Goal: Leave review/rating: Leave review/rating

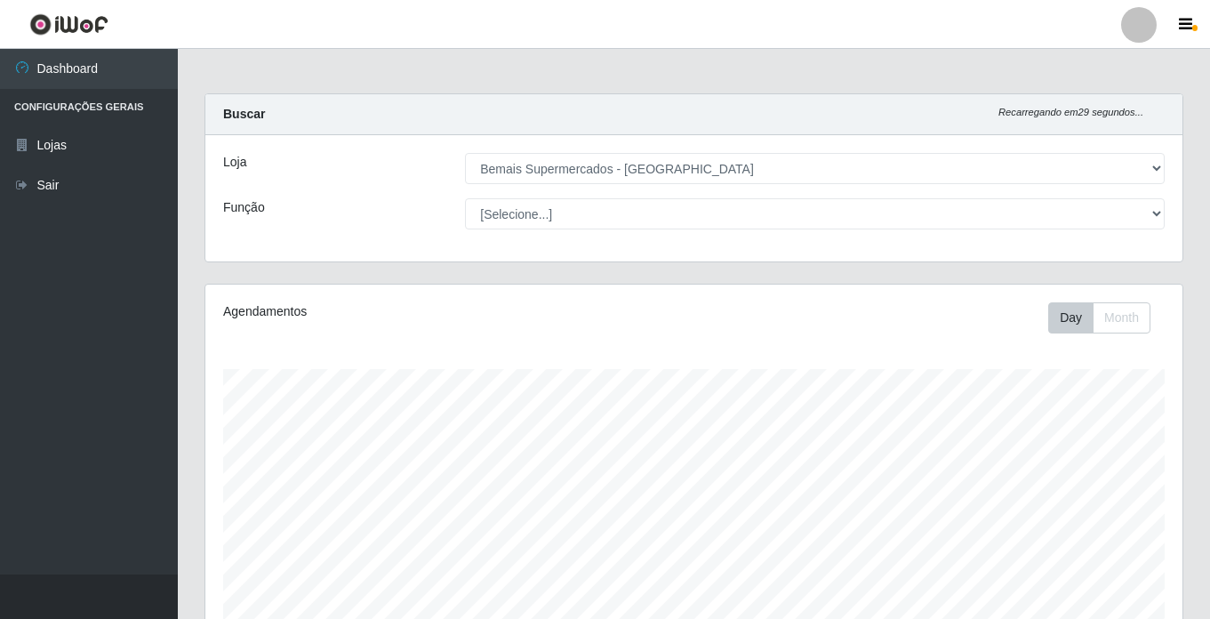
select select "250"
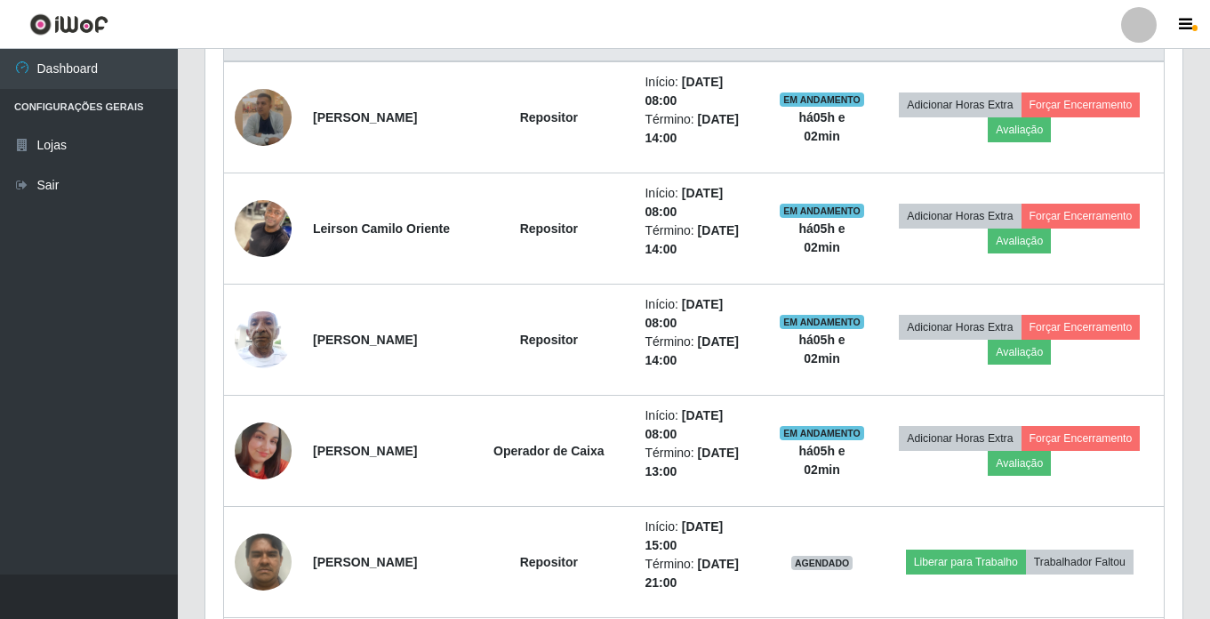
scroll to position [756, 0]
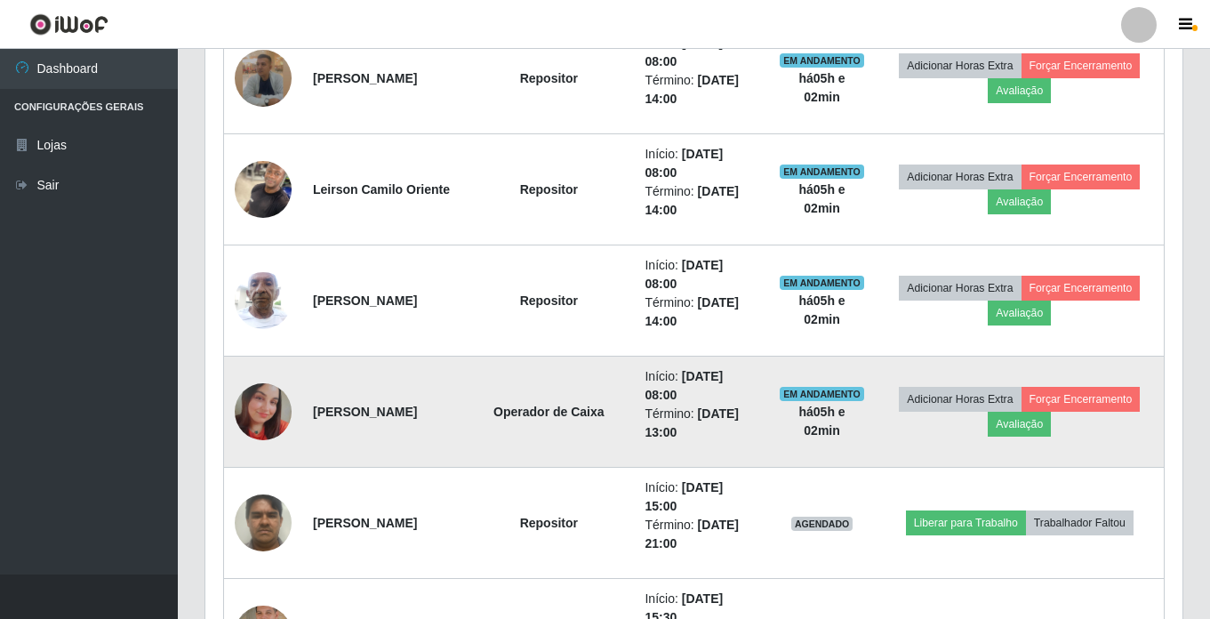
click at [259, 412] on img at bounding box center [263, 411] width 57 height 57
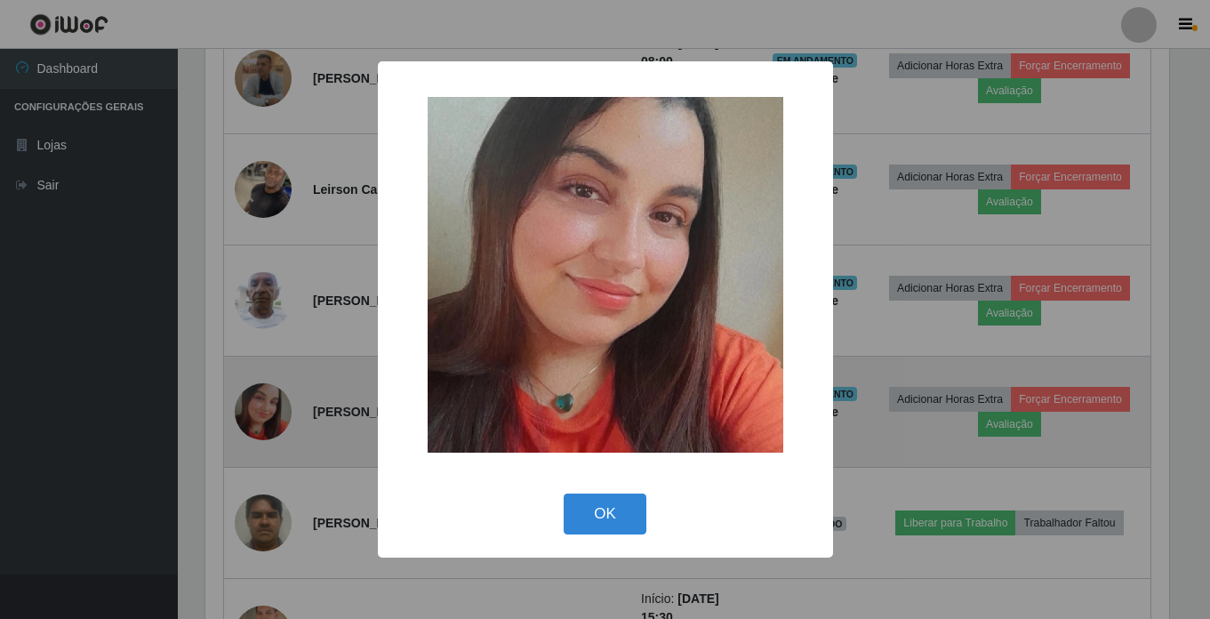
scroll to position [369, 968]
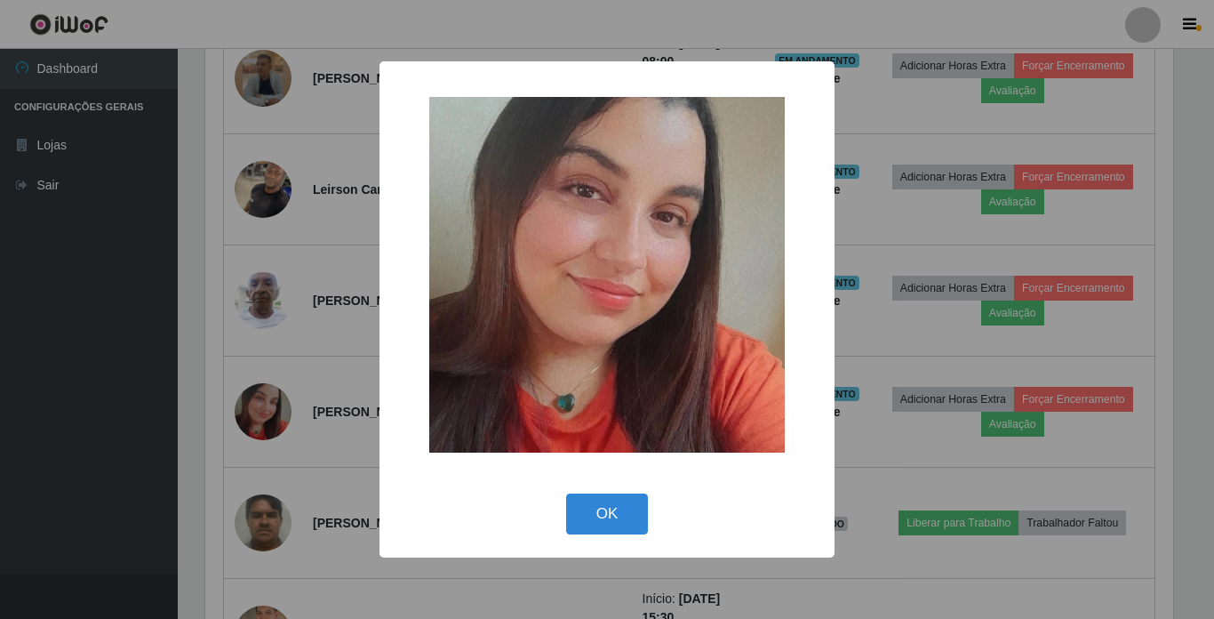
click at [966, 371] on div "× OK Cancel" at bounding box center [607, 309] width 1214 height 619
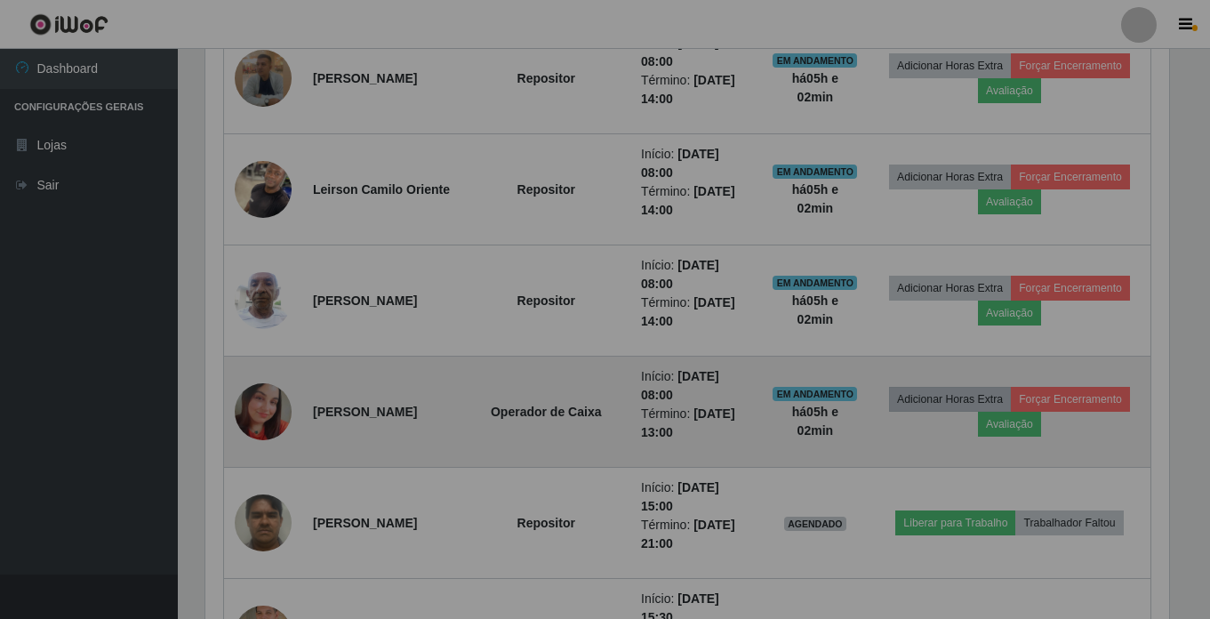
scroll to position [369, 977]
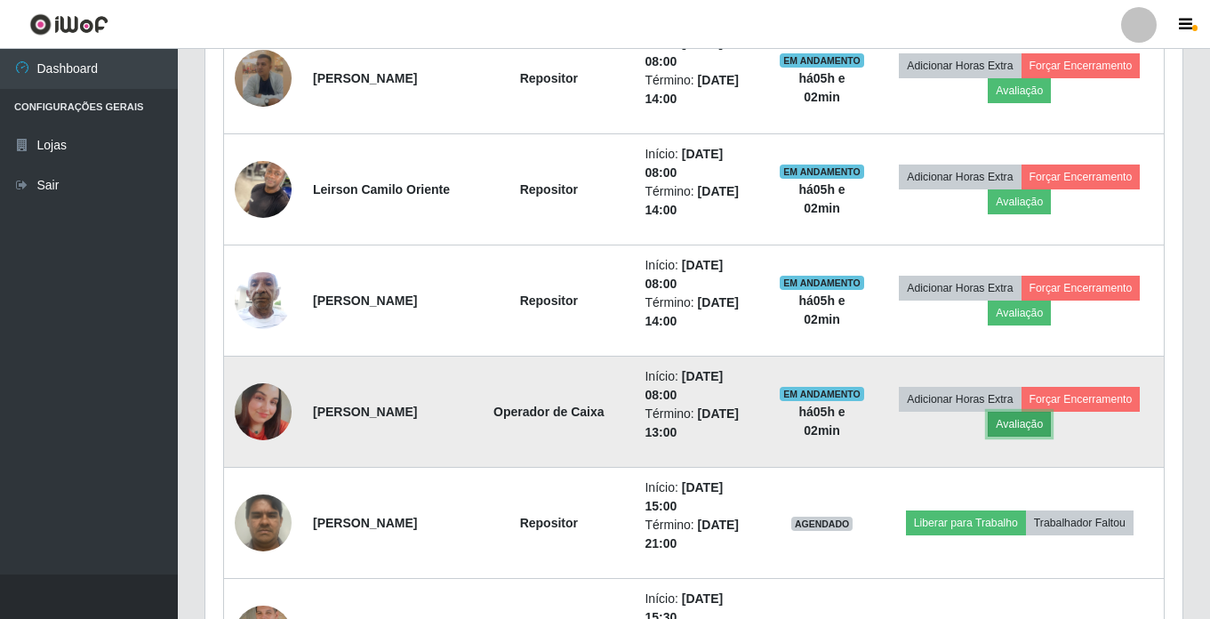
click at [1036, 427] on button "Avaliação" at bounding box center [1018, 423] width 63 height 25
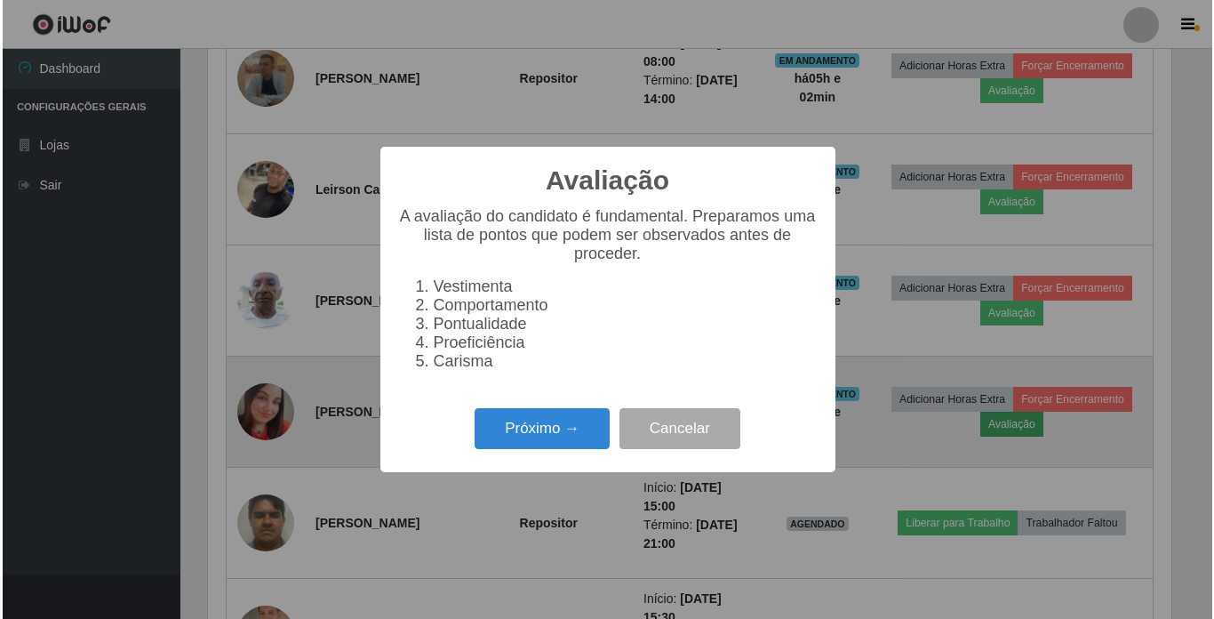
scroll to position [369, 968]
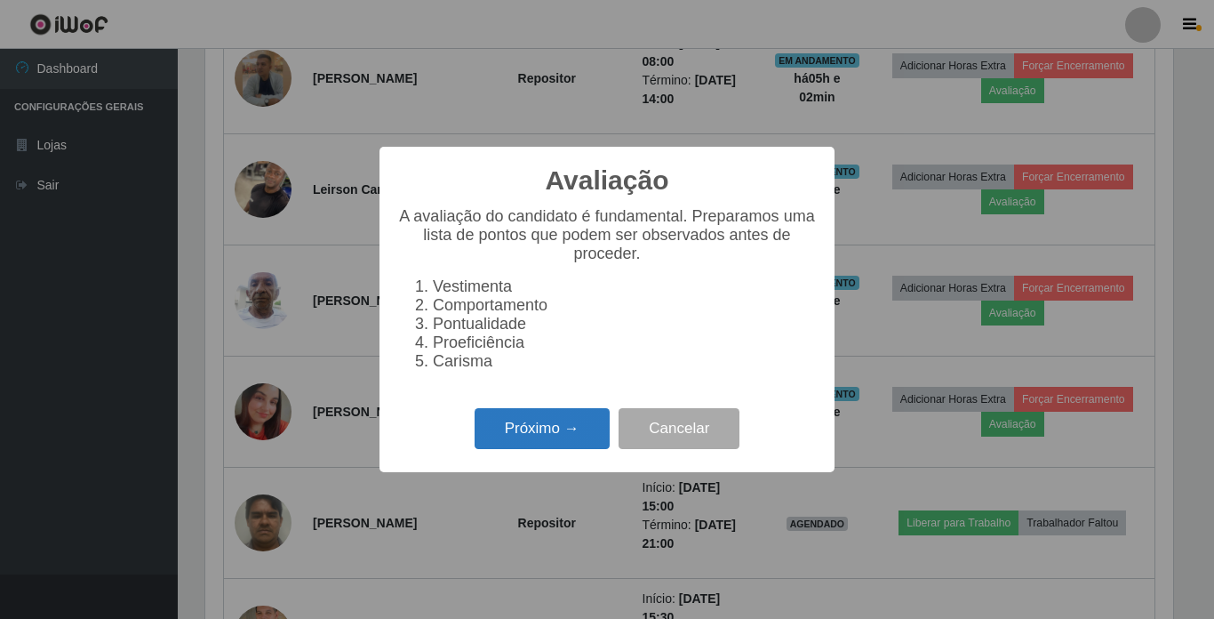
click at [498, 438] on button "Próximo →" at bounding box center [542, 429] width 135 height 42
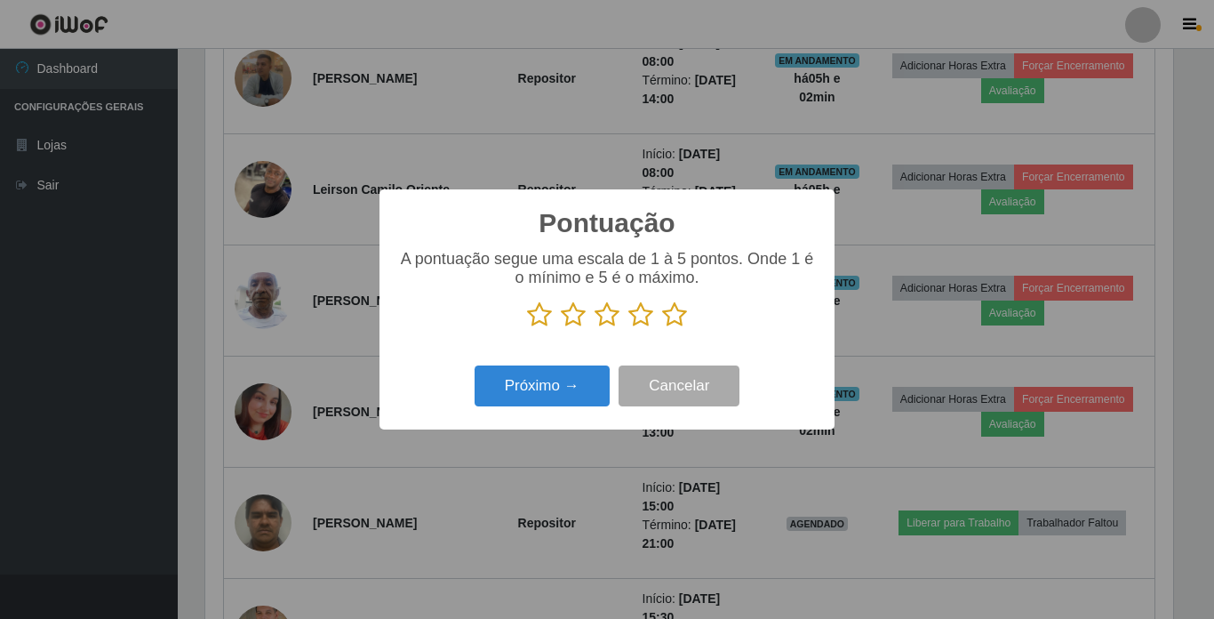
click at [670, 317] on icon at bounding box center [674, 314] width 25 height 27
click at [662, 328] on input "radio" at bounding box center [662, 328] width 0 height 0
click at [521, 377] on button "Próximo →" at bounding box center [542, 386] width 135 height 42
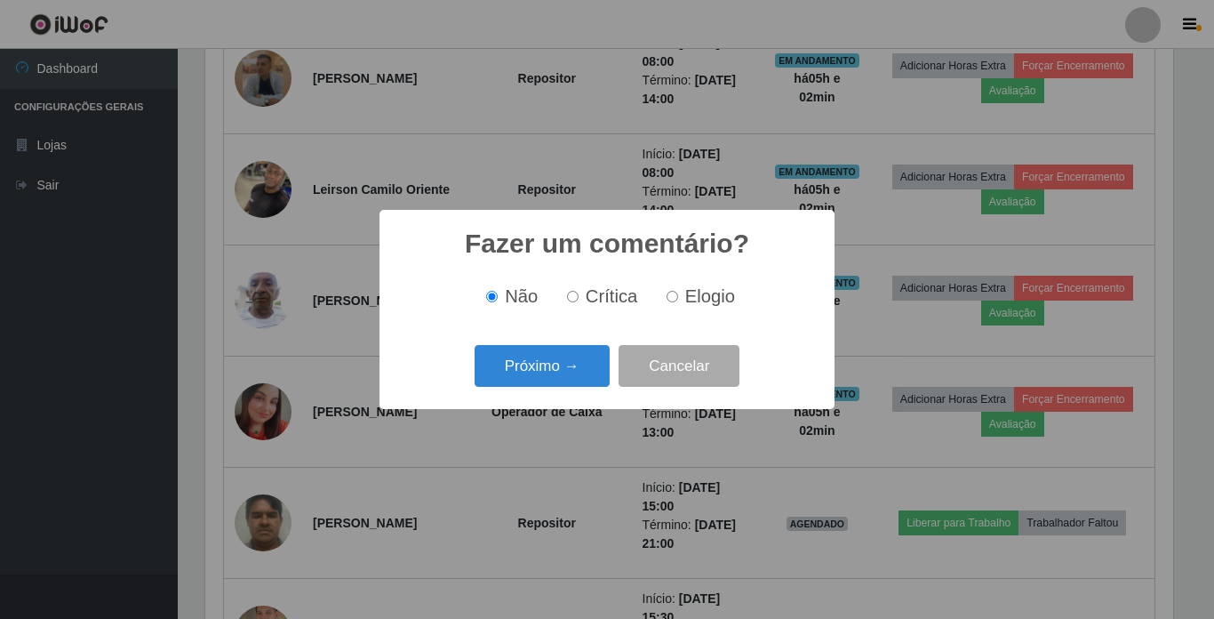
click at [521, 377] on button "Próximo →" at bounding box center [542, 366] width 135 height 42
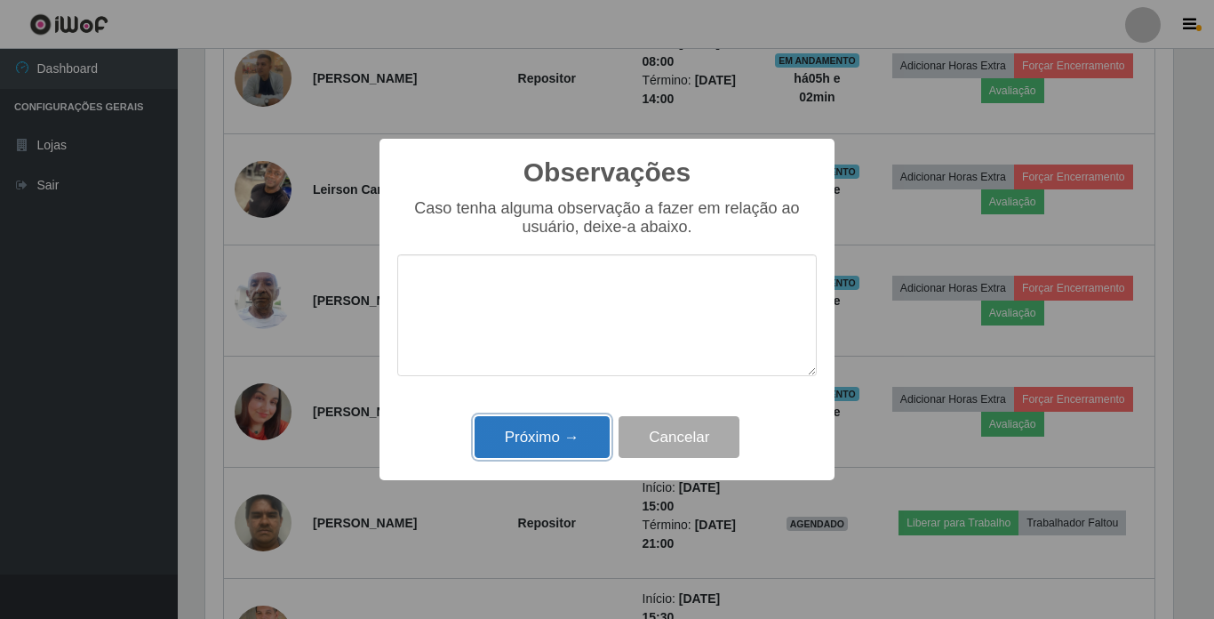
click at [523, 437] on button "Próximo →" at bounding box center [542, 437] width 135 height 42
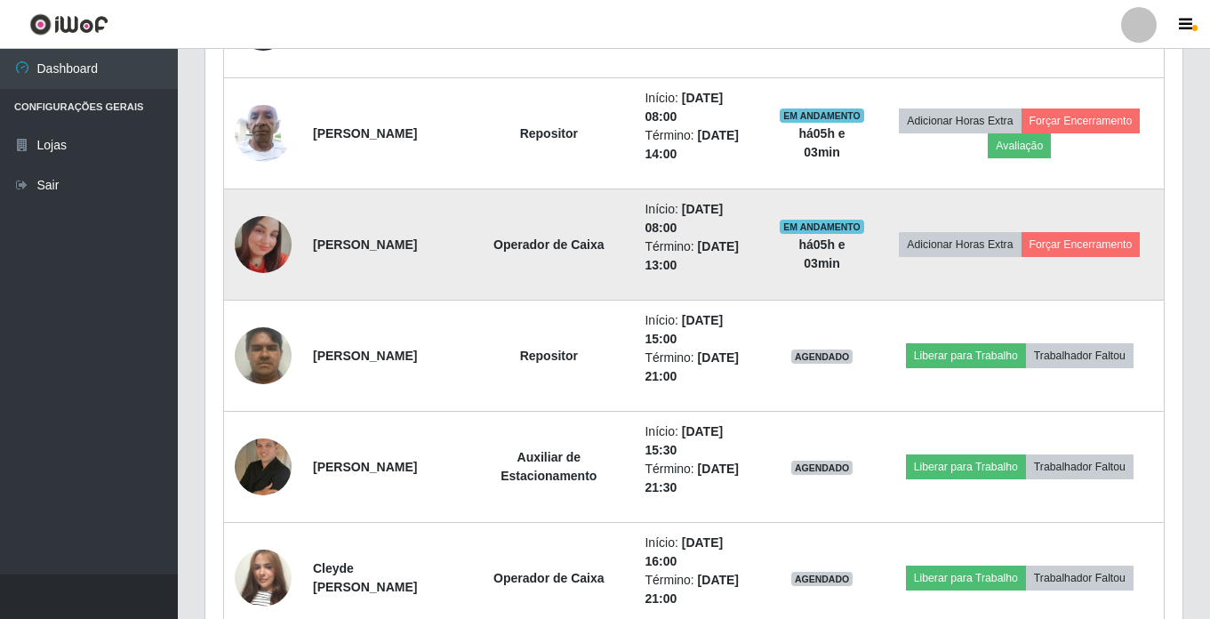
scroll to position [934, 0]
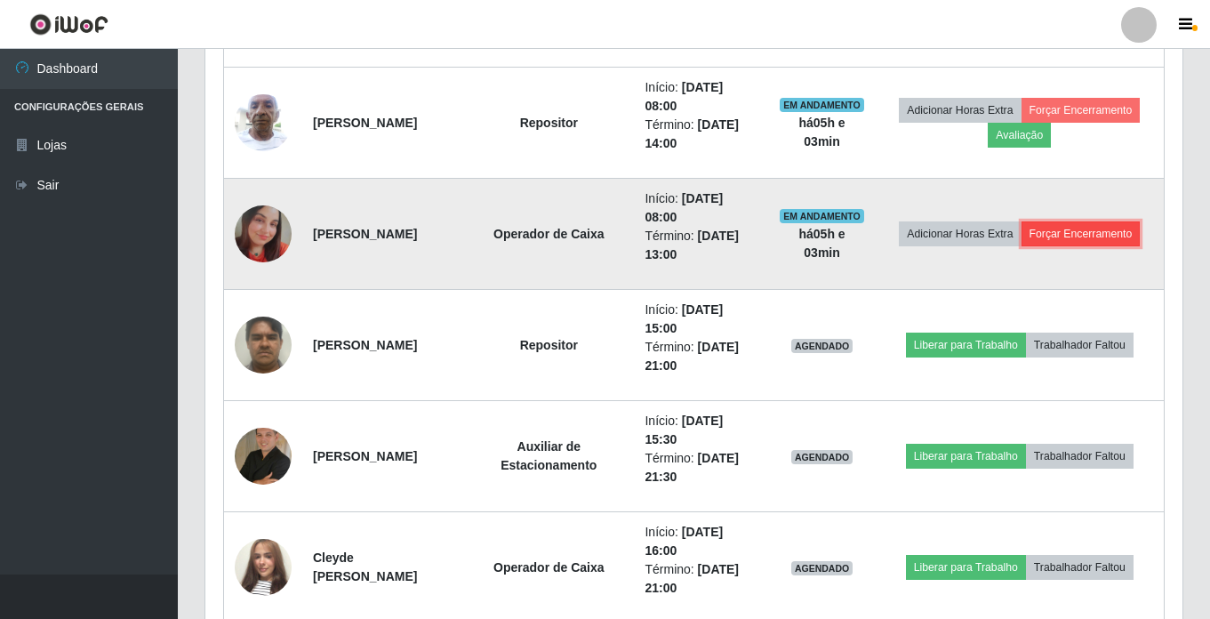
click at [1114, 231] on button "Forçar Encerramento" at bounding box center [1080, 233] width 119 height 25
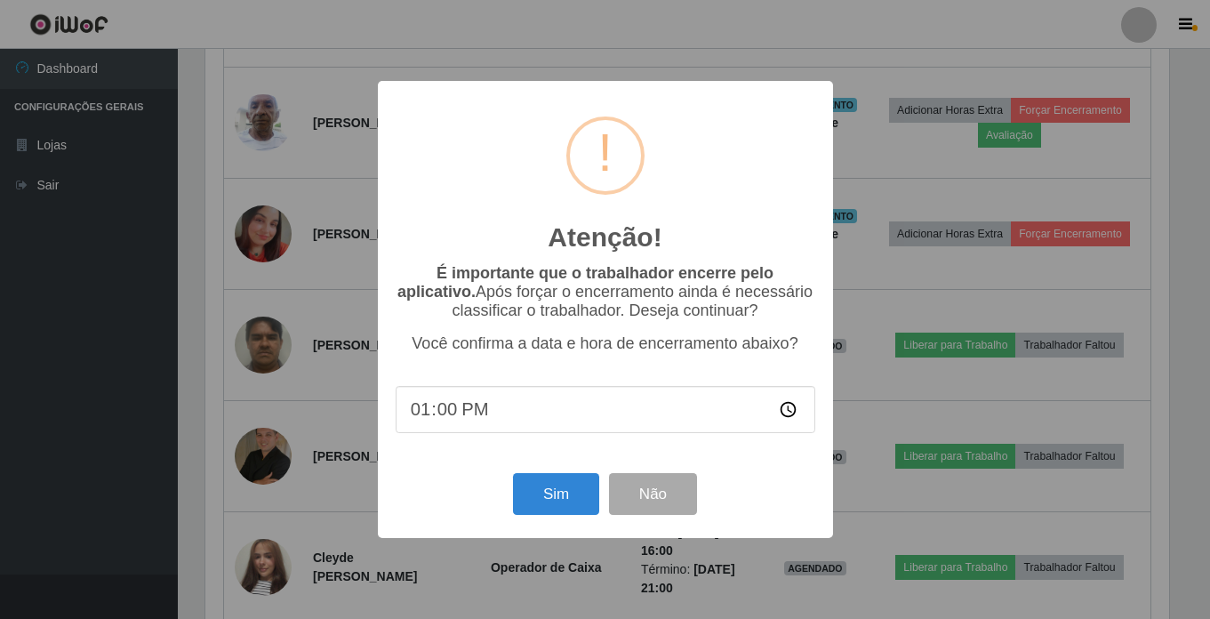
scroll to position [369, 968]
click at [581, 486] on button "Sim" at bounding box center [558, 494] width 86 height 42
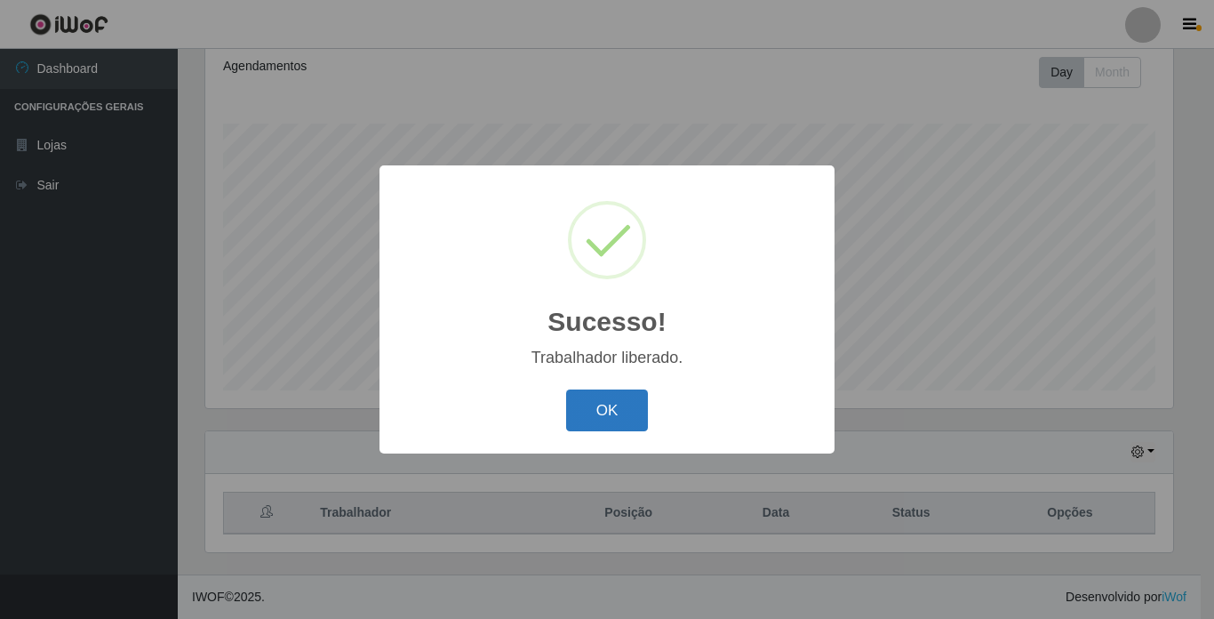
click at [617, 405] on button "OK" at bounding box center [607, 410] width 83 height 42
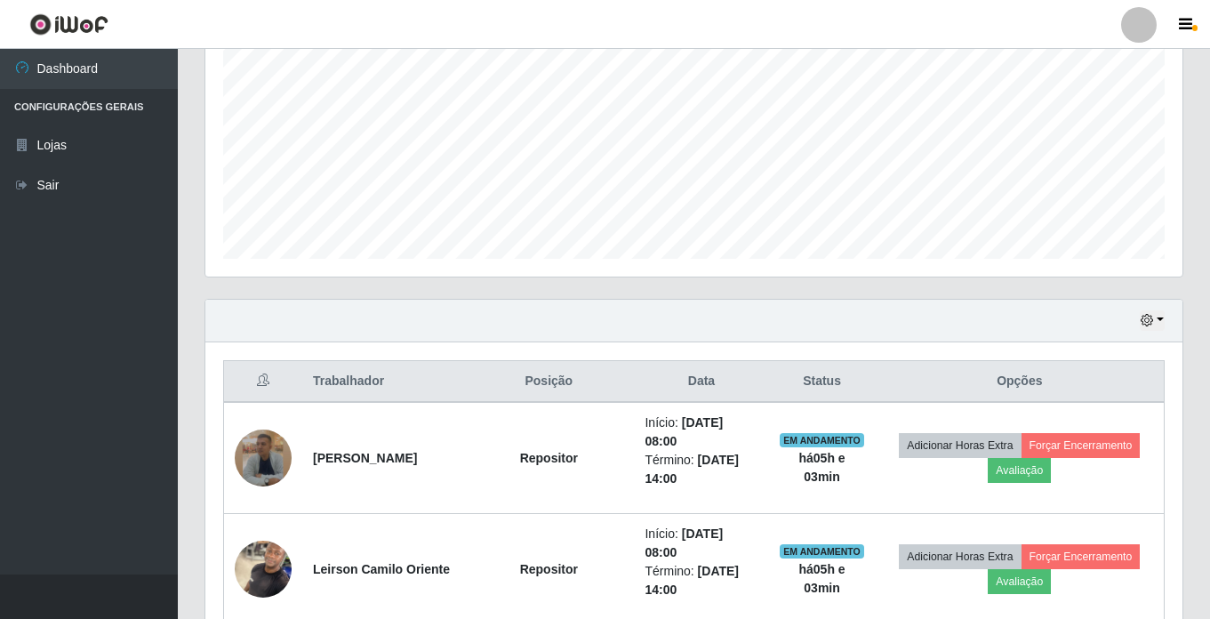
scroll to position [1, 0]
